Goal: Task Accomplishment & Management: Complete application form

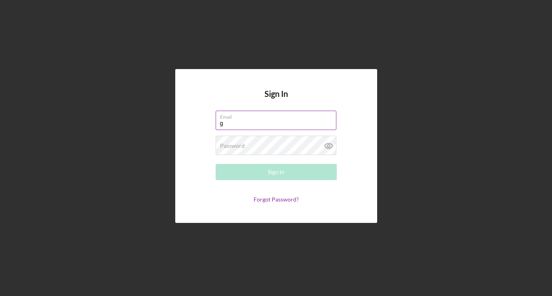
type input "[PERSON_NAME][EMAIL_ADDRESS][DOMAIN_NAME]"
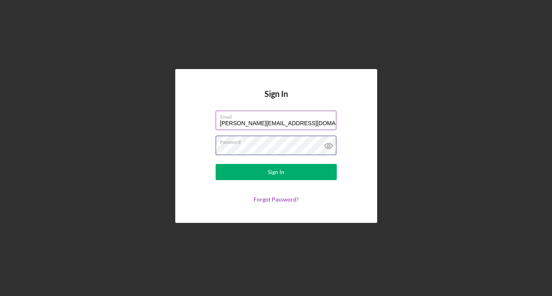
click at [216, 164] on button "Sign In" at bounding box center [276, 172] width 121 height 16
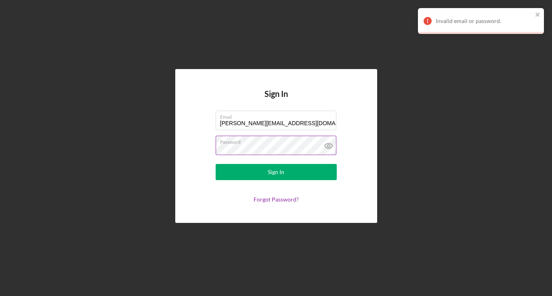
click at [324, 143] on icon at bounding box center [329, 146] width 20 height 20
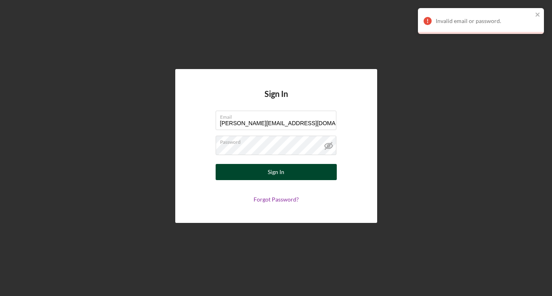
click at [248, 170] on button "Sign In" at bounding box center [276, 172] width 121 height 16
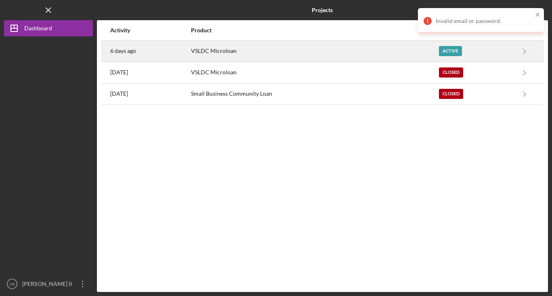
click at [451, 49] on div "Active" at bounding box center [450, 51] width 23 height 10
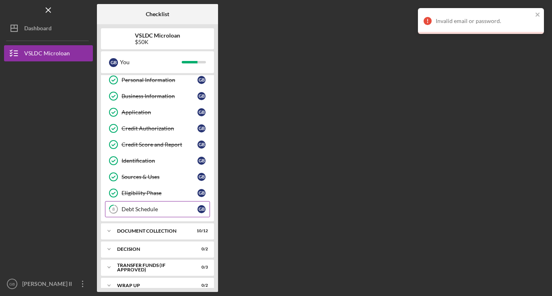
scroll to position [20, 0]
click at [147, 213] on link "8 Debt Schedule G B" at bounding box center [157, 209] width 105 height 16
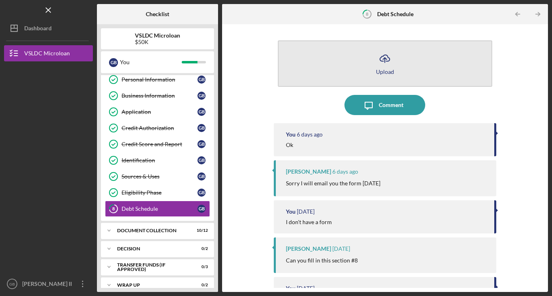
click at [380, 69] on div "Upload" at bounding box center [385, 72] width 18 height 6
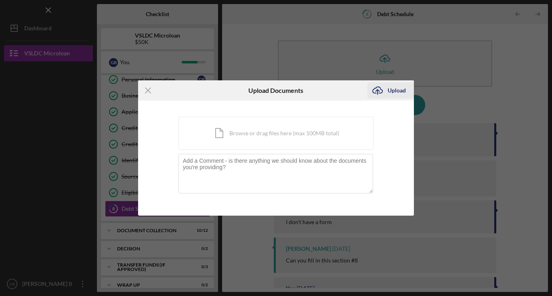
click at [386, 91] on icon "Icon/Upload" at bounding box center [377, 90] width 20 height 20
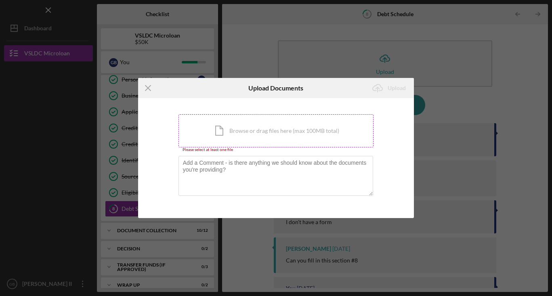
click at [296, 129] on div "Icon/Document Browse or drag files here (max 100MB total) Tap to choose files o…" at bounding box center [275, 130] width 195 height 33
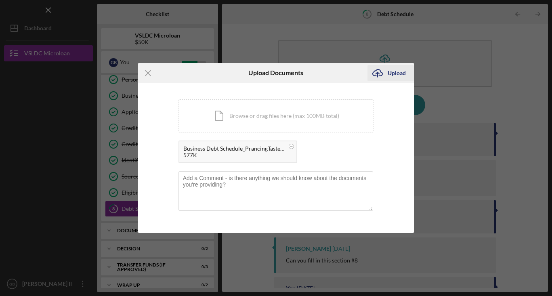
click at [394, 73] on div "Upload" at bounding box center [397, 73] width 18 height 16
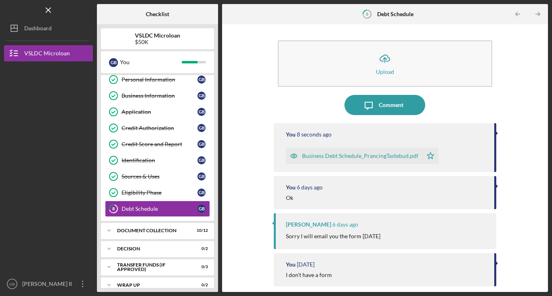
click at [273, 100] on div "Icon/Upload Upload Icon/Message Comment You 8 seconds ago Business Debt Schedul…" at bounding box center [385, 158] width 318 height 260
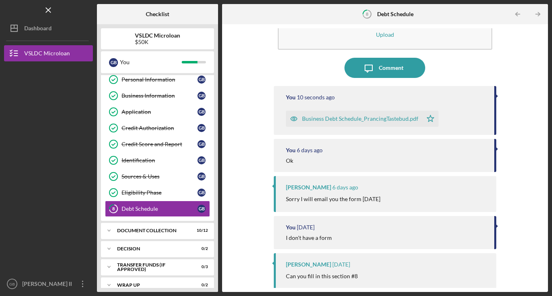
scroll to position [38, 0]
click at [149, 229] on div "Document Collection" at bounding box center [160, 230] width 87 height 5
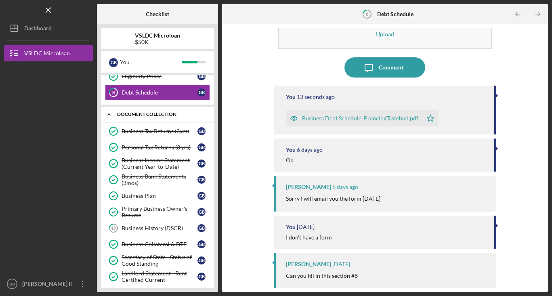
scroll to position [176, 0]
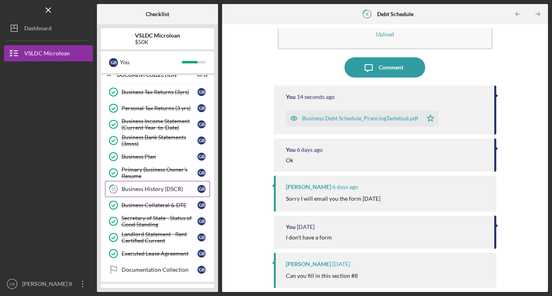
click at [143, 190] on div "Business History (DSCR)" at bounding box center [160, 189] width 76 height 6
